Goal: Information Seeking & Learning: Learn about a topic

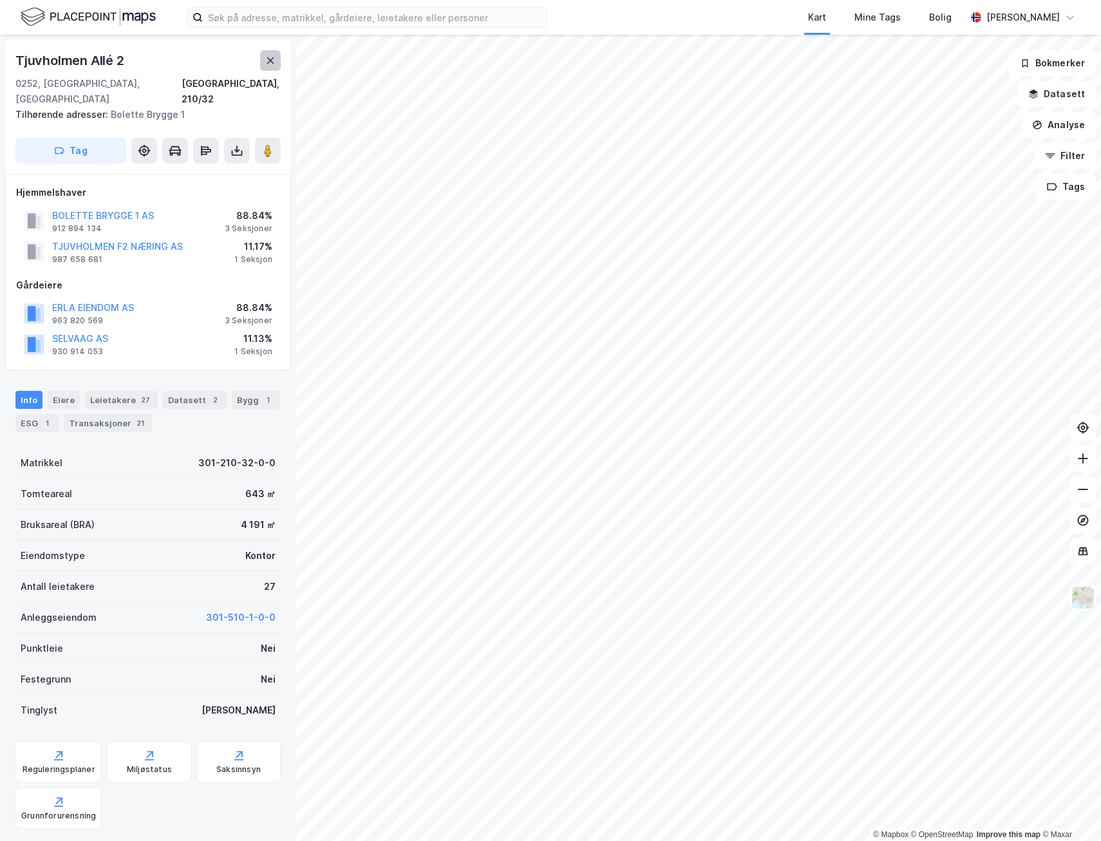
click at [274, 62] on icon at bounding box center [270, 60] width 10 height 10
click at [118, 414] on div "Transaksjoner 21" at bounding box center [108, 423] width 88 height 18
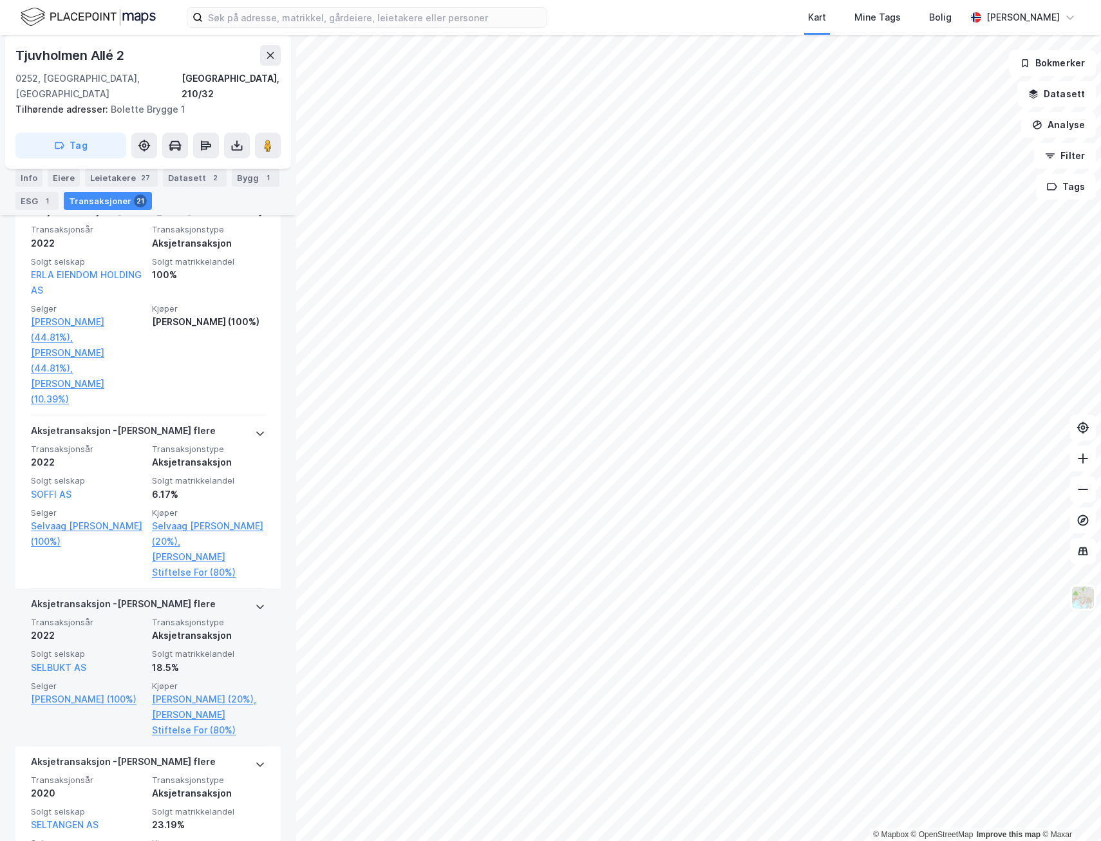
scroll to position [773, 0]
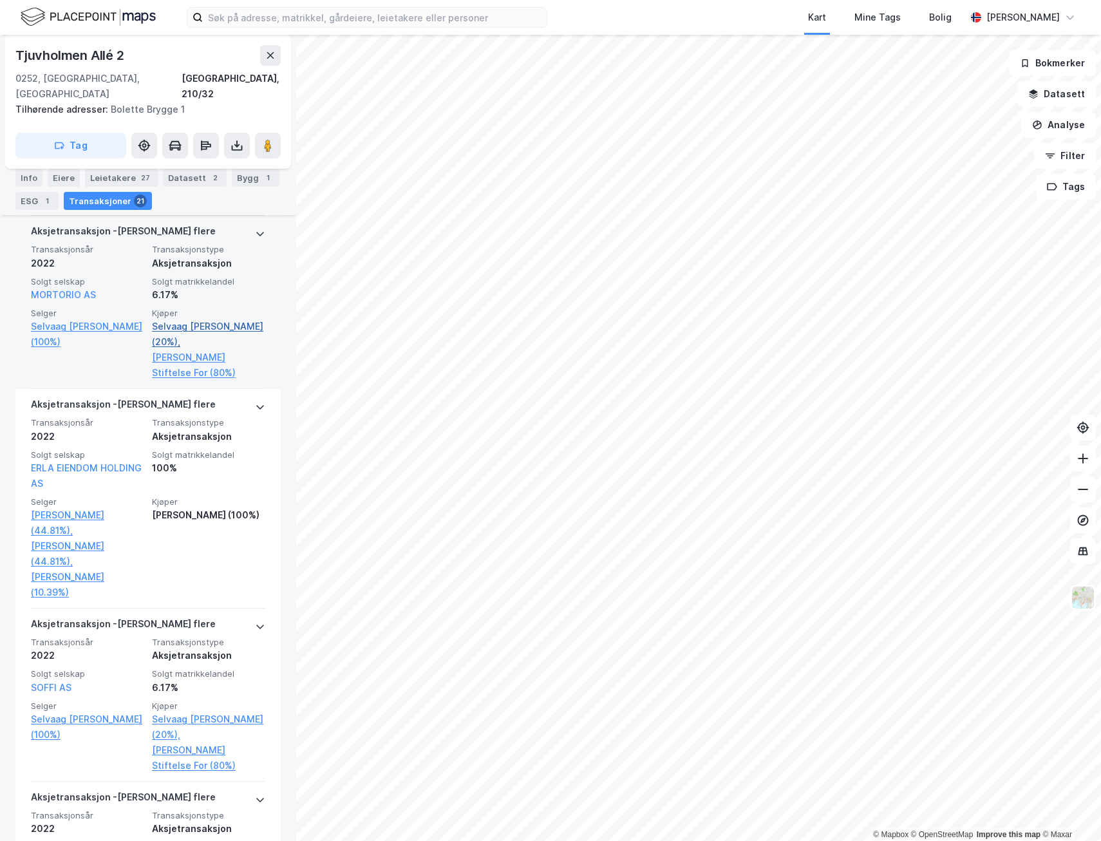
click at [205, 319] on link "Selvaag [PERSON_NAME] (20%)," at bounding box center [208, 334] width 113 height 31
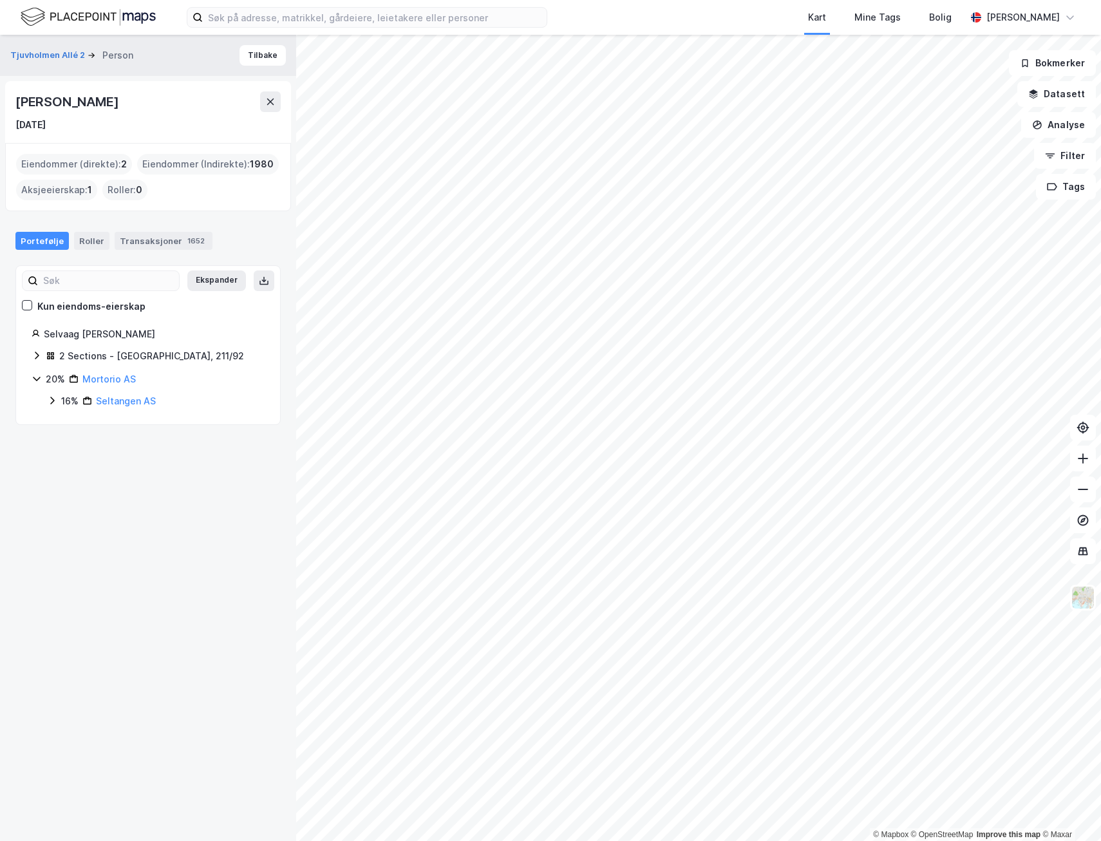
drag, startPoint x: 121, startPoint y: 104, endPoint x: 10, endPoint y: 98, distance: 110.9
click at [10, 98] on div "[PERSON_NAME] [DATE]" at bounding box center [148, 112] width 286 height 62
drag, startPoint x: 10, startPoint y: 98, endPoint x: 75, endPoint y: 107, distance: 65.0
click at [75, 107] on div "[PERSON_NAME]" at bounding box center [68, 101] width 106 height 21
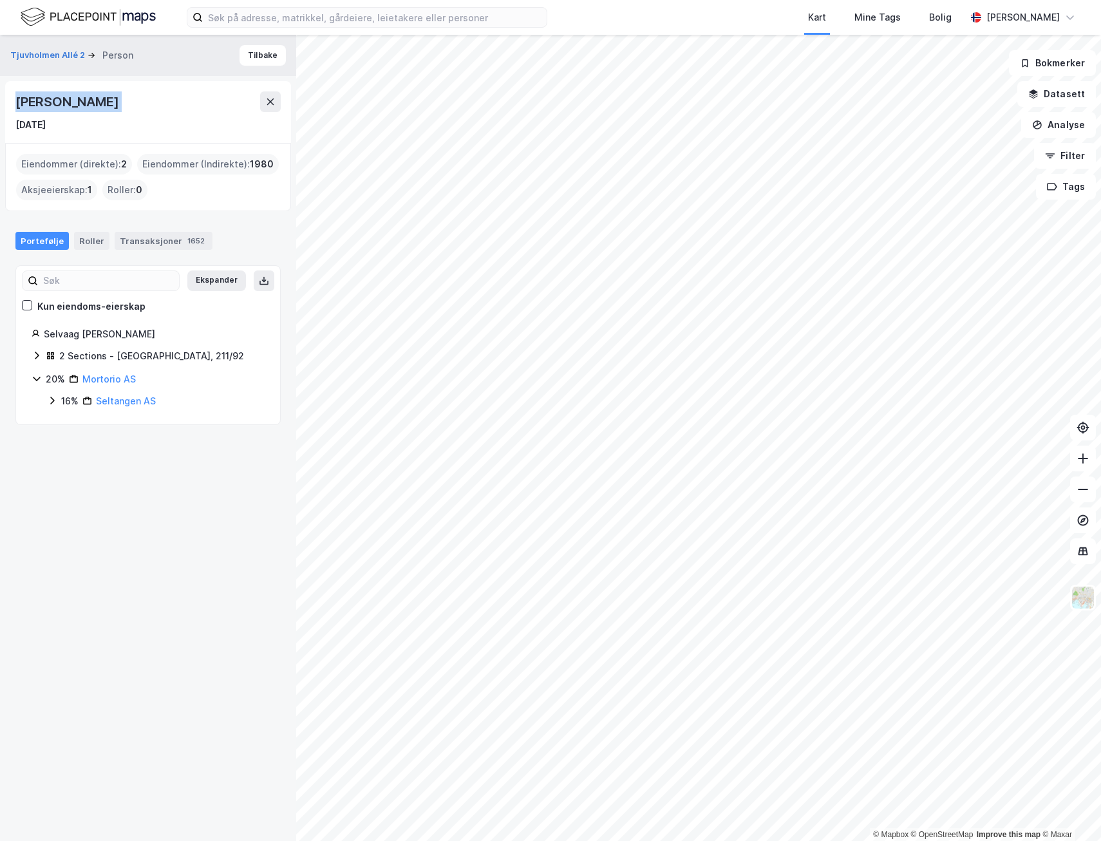
click at [75, 107] on div "[PERSON_NAME]" at bounding box center [68, 101] width 106 height 21
